Goal: Navigation & Orientation: Find specific page/section

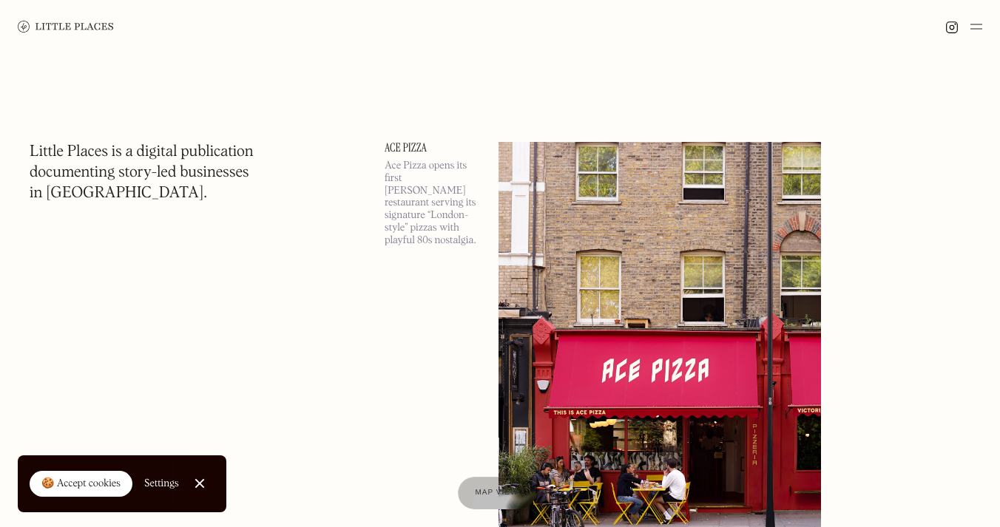
click at [965, 35] on div at bounding box center [963, 27] width 37 height 18
click at [972, 24] on img at bounding box center [976, 27] width 12 height 18
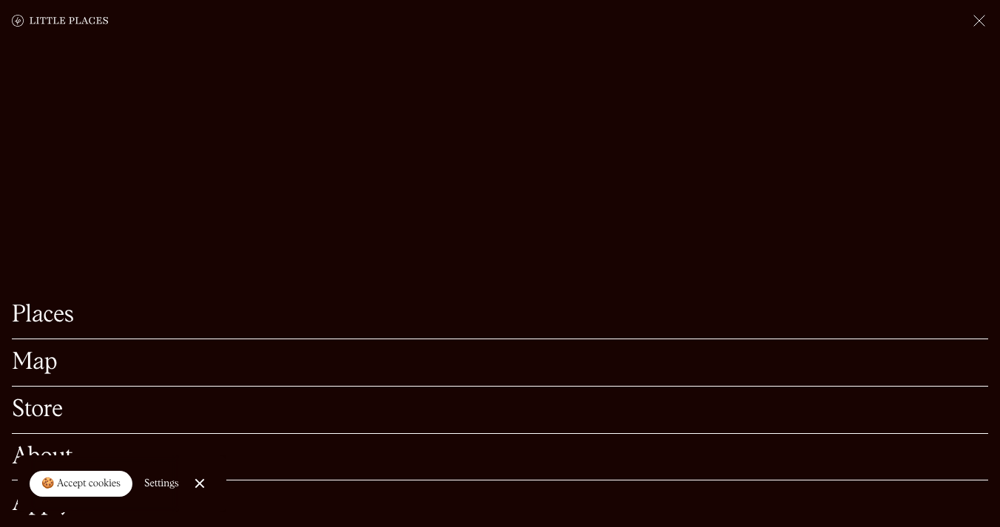
click at [53, 308] on link "Places" at bounding box center [500, 315] width 976 height 23
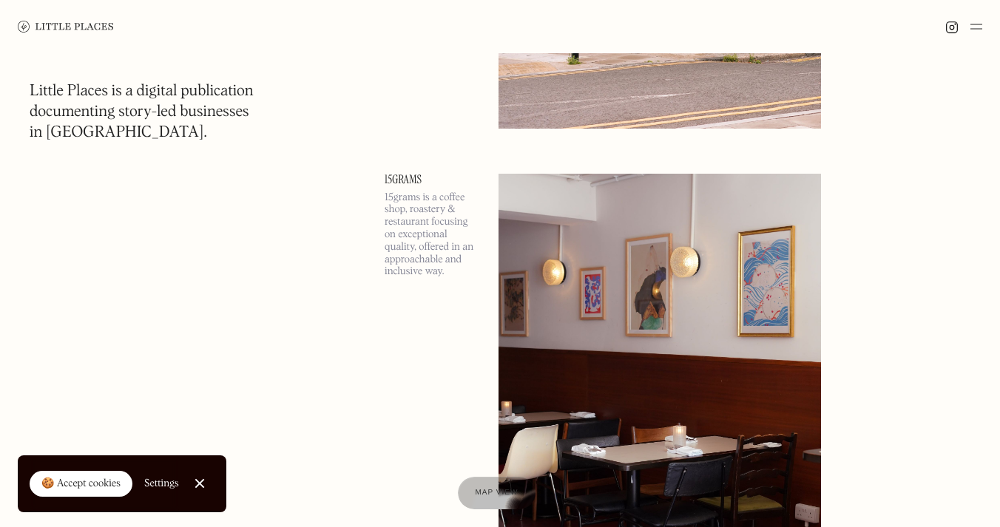
scroll to position [4576, 0]
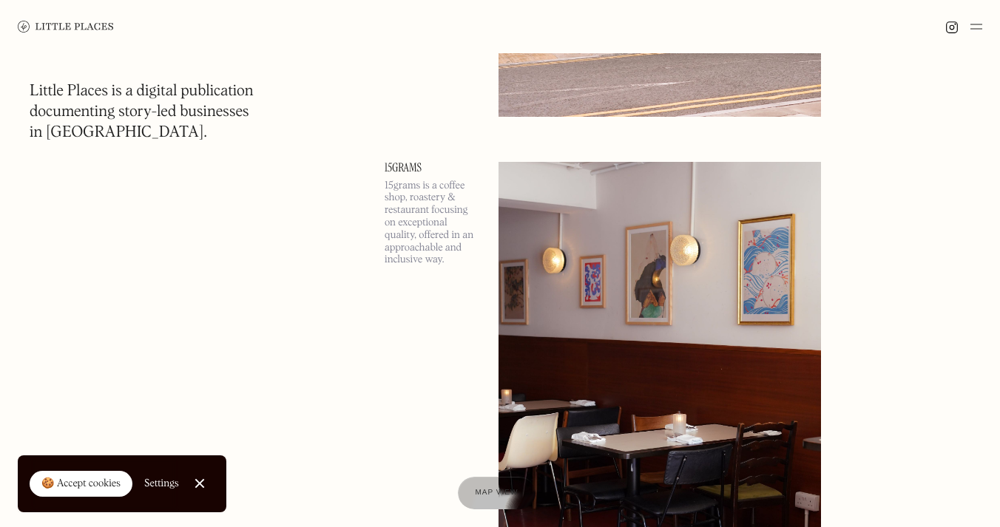
click at [969, 26] on div at bounding box center [963, 27] width 37 height 18
click at [978, 27] on img at bounding box center [976, 27] width 12 height 18
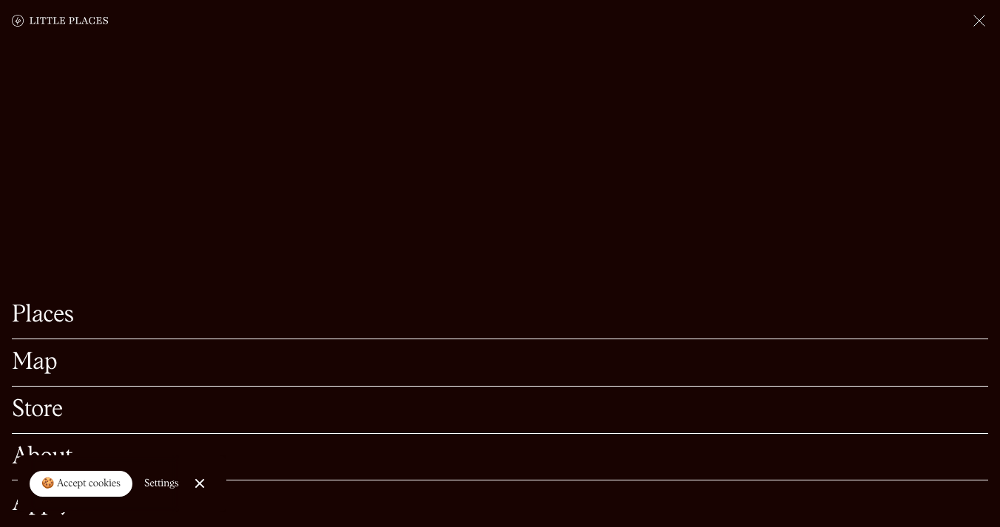
scroll to position [4754, 0]
click at [38, 369] on link "Map" at bounding box center [500, 362] width 976 height 23
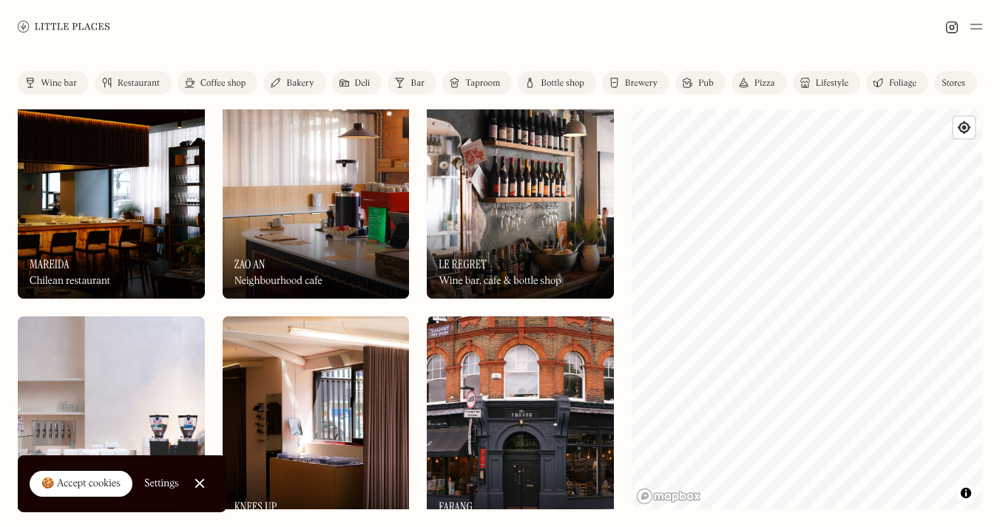
scroll to position [281, 0]
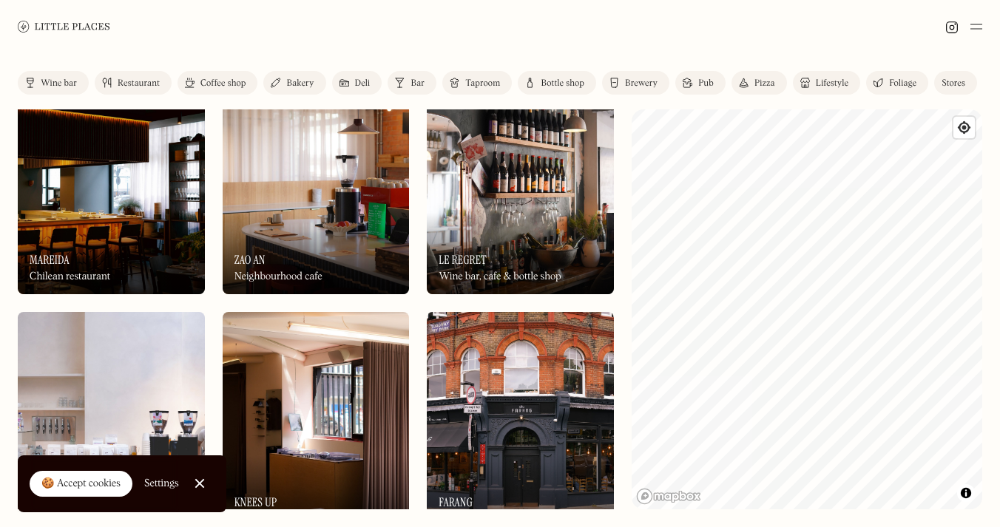
click at [139, 86] on div "Restaurant" at bounding box center [139, 83] width 42 height 9
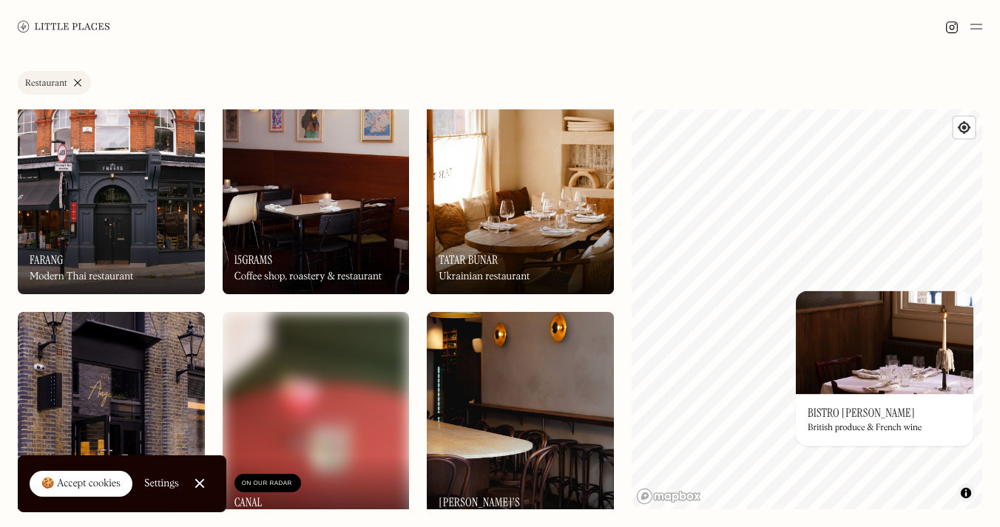
click at [967, 497] on span "Toggle attribution" at bounding box center [966, 493] width 9 height 16
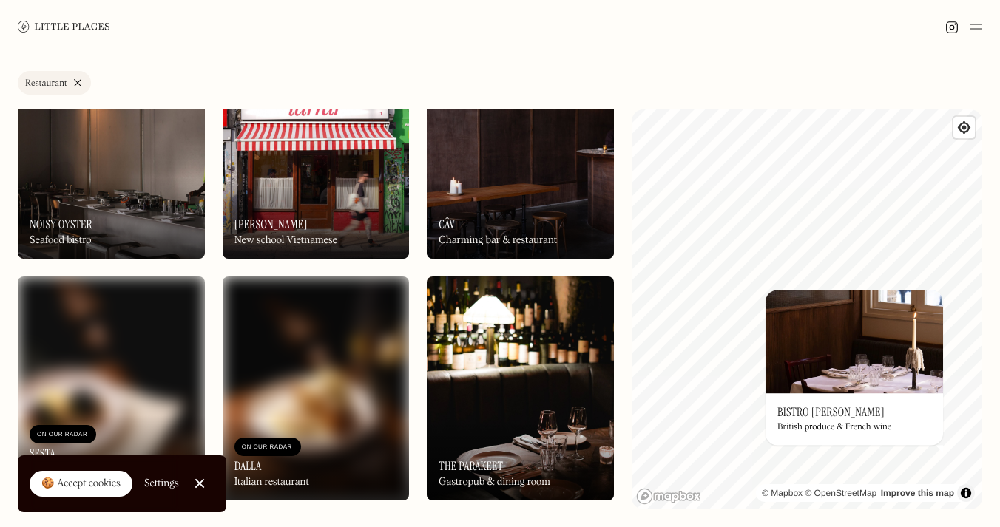
scroll to position [803, 0]
